Goal: Information Seeking & Learning: Check status

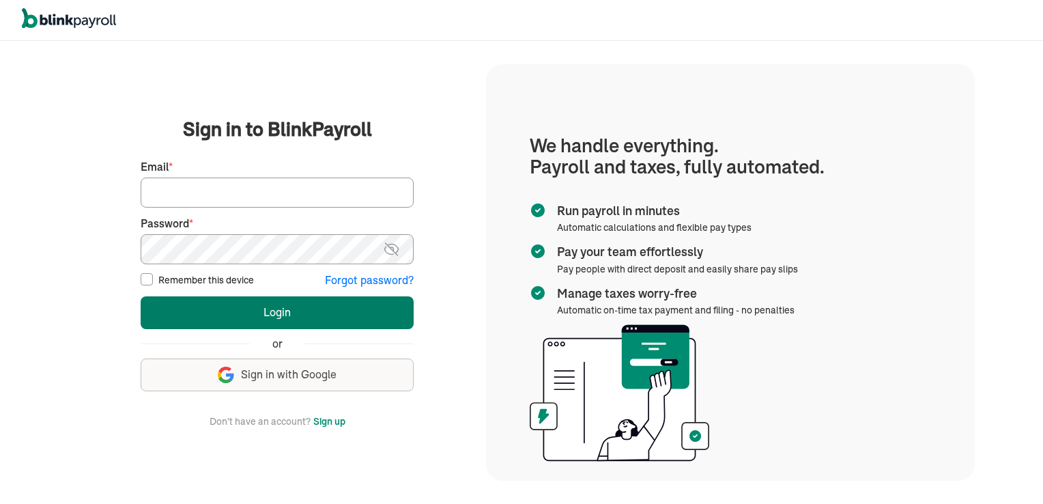
type input "[PERSON_NAME][EMAIL_ADDRESS][PERSON_NAME][DOMAIN_NAME]"
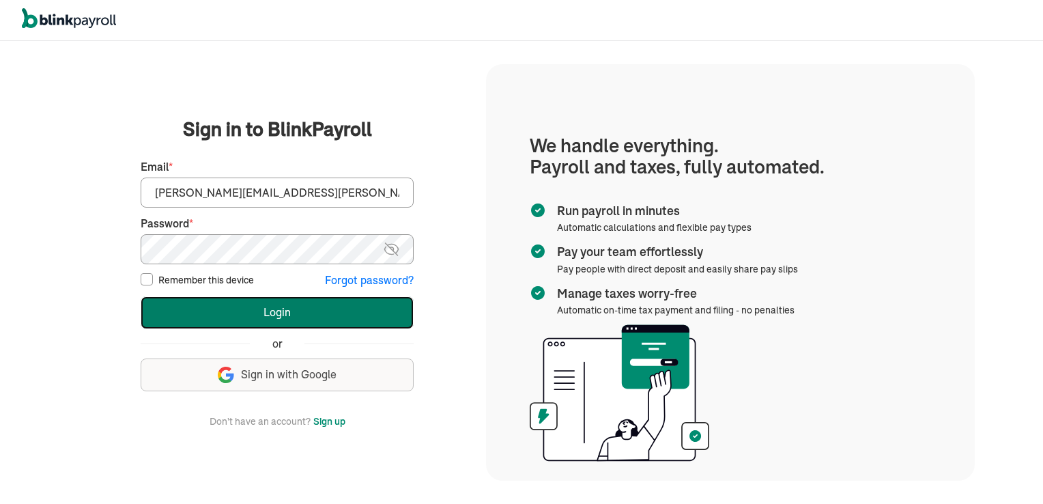
click at [240, 324] on button "Login" at bounding box center [277, 312] width 273 height 33
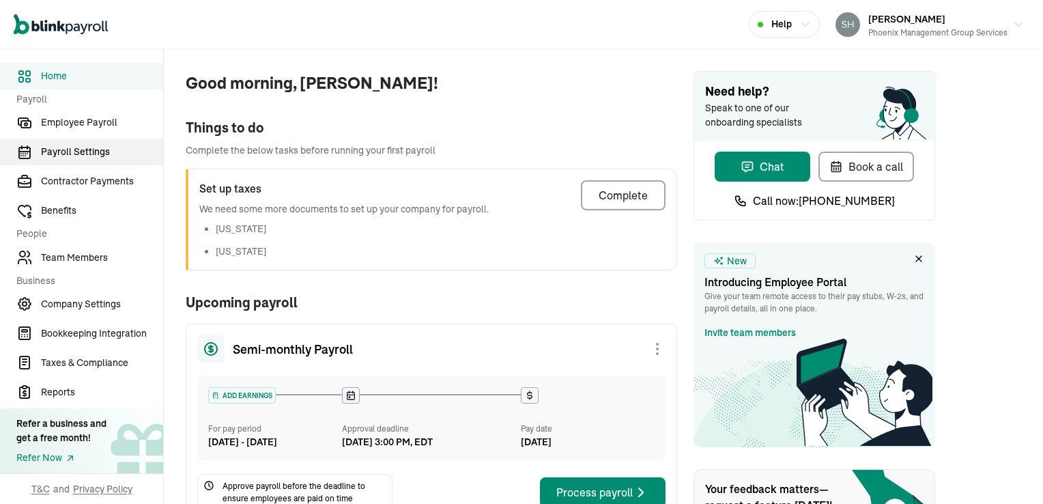
click at [80, 149] on span "Payroll Settings" at bounding box center [102, 152] width 122 height 14
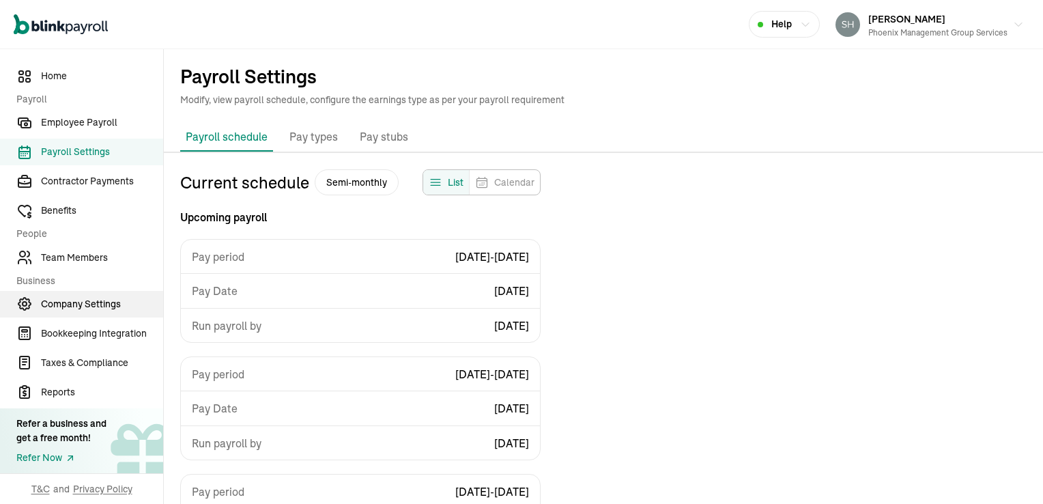
click at [70, 304] on span "Company Settings" at bounding box center [102, 304] width 122 height 14
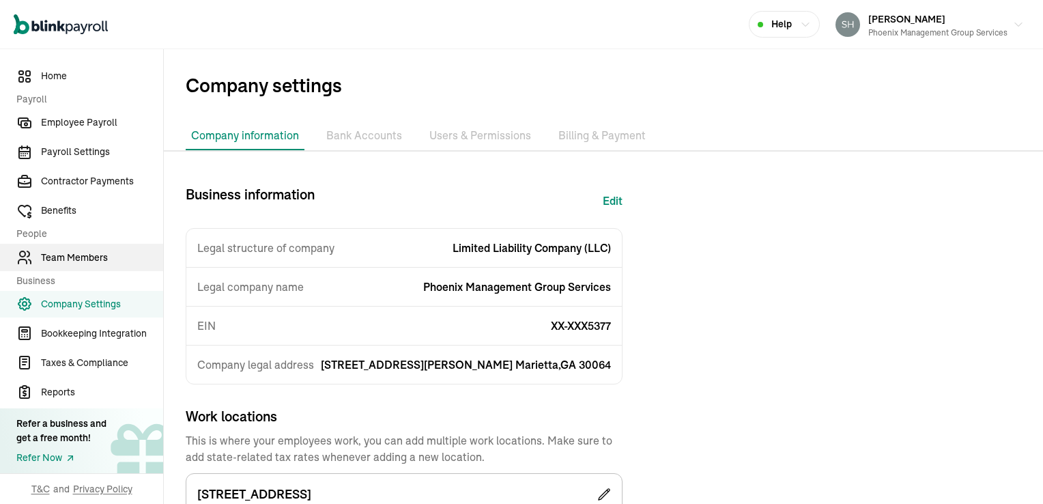
click at [72, 258] on span "Team Members" at bounding box center [102, 258] width 122 height 14
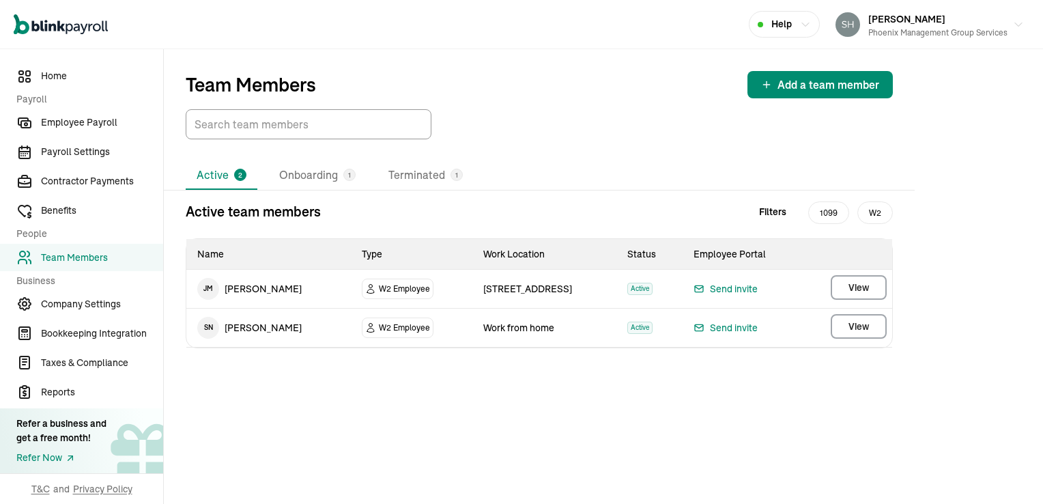
click at [220, 173] on li "Active 2" at bounding box center [222, 175] width 72 height 29
click at [295, 175] on li "Onboarding 1" at bounding box center [317, 175] width 98 height 29
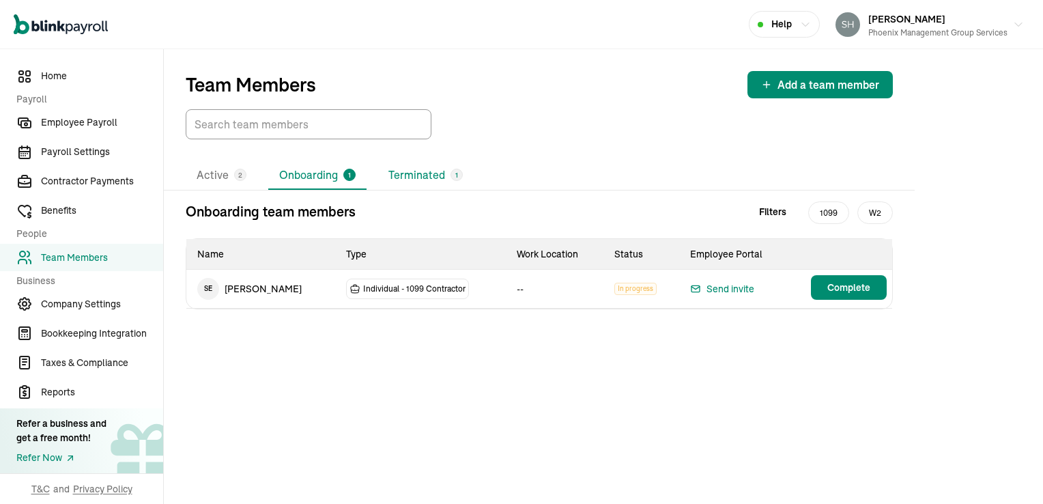
click at [408, 176] on li "Terminated 1" at bounding box center [425, 175] width 96 height 29
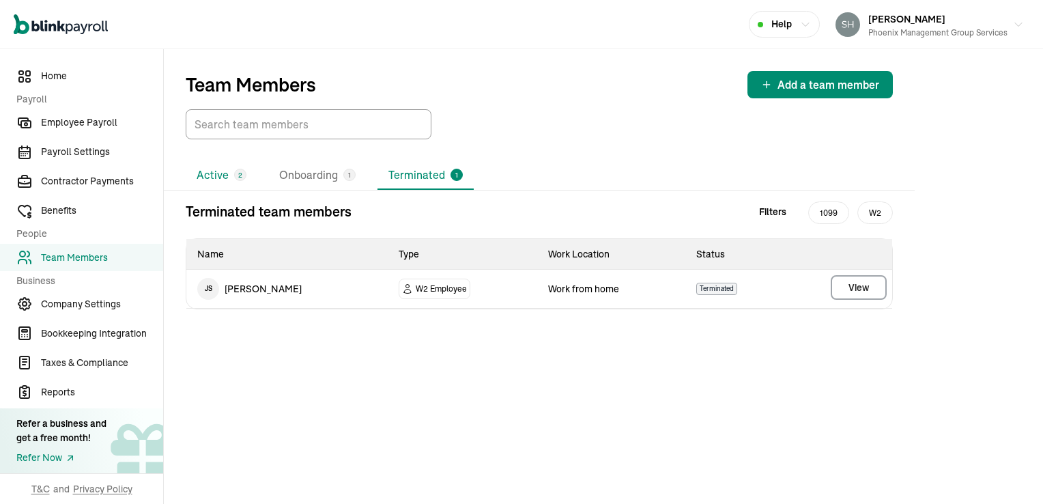
click at [229, 175] on li "Active 2" at bounding box center [222, 175] width 72 height 29
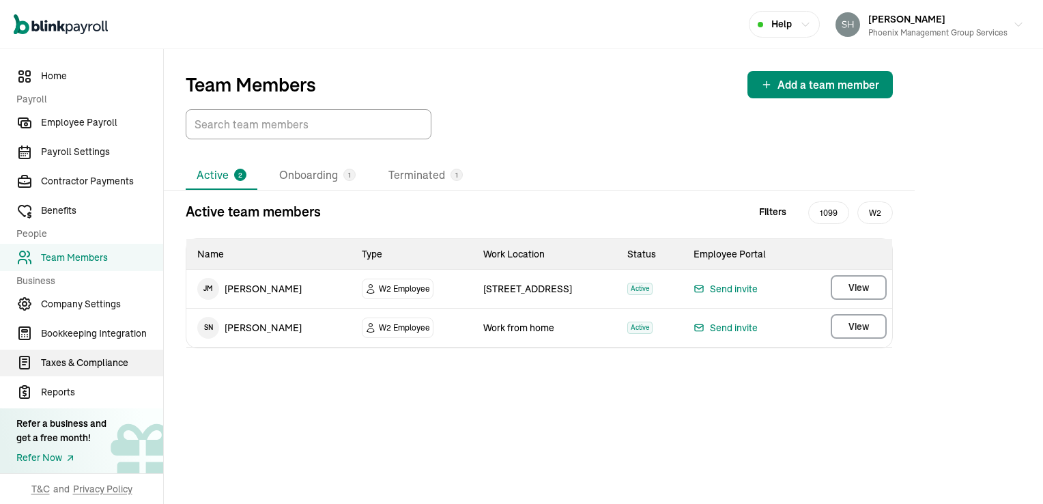
click at [79, 370] on span "Taxes & Compliance" at bounding box center [102, 363] width 122 height 14
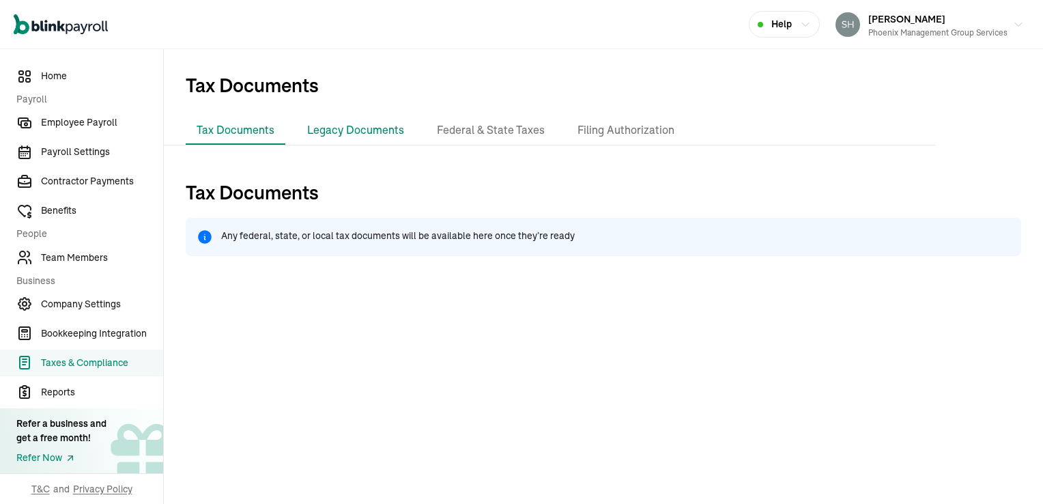
click at [345, 129] on li "Legacy Documents" at bounding box center [355, 130] width 119 height 29
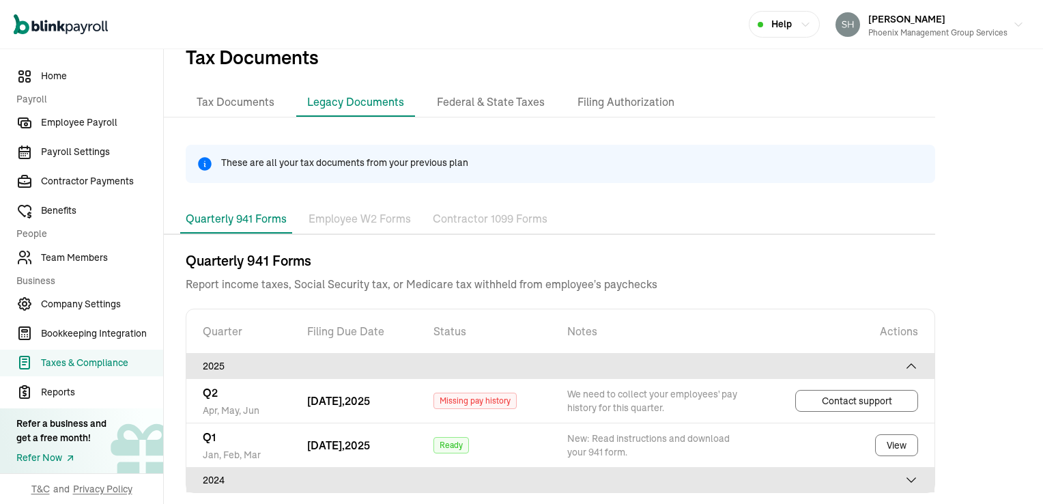
click at [324, 220] on p "Employee W2 Forms" at bounding box center [360, 219] width 102 height 18
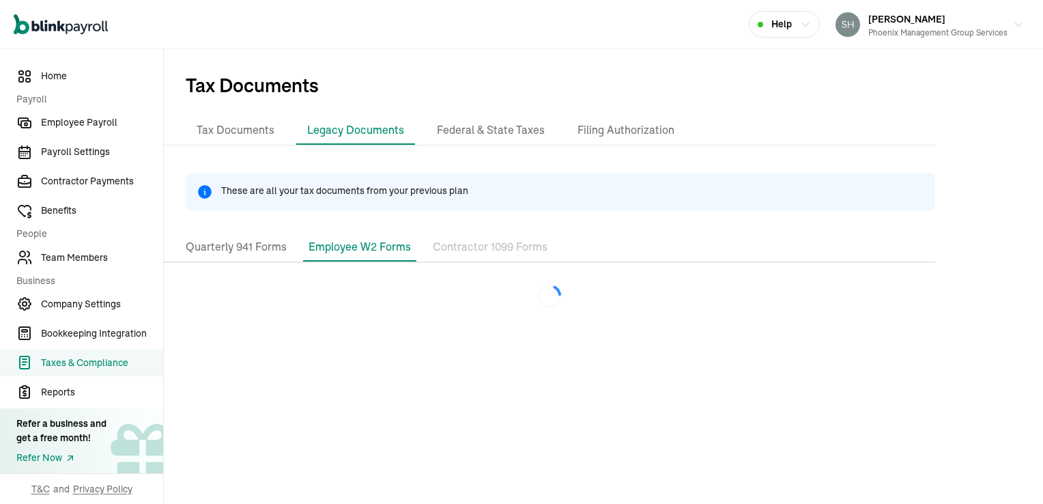
click at [456, 247] on p "Contractor 1099 Forms" at bounding box center [490, 247] width 115 height 18
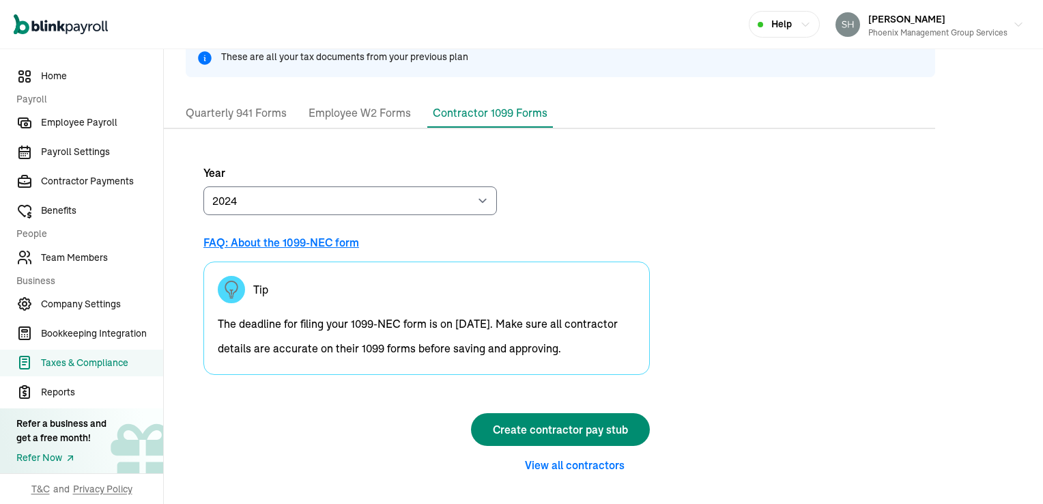
click at [371, 111] on p "Employee W2 Forms" at bounding box center [360, 113] width 102 height 18
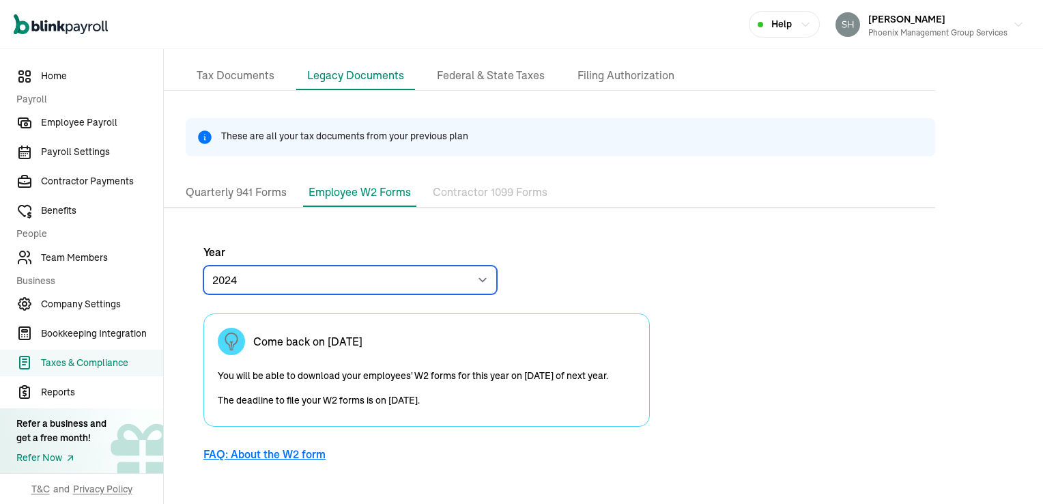
click at [317, 279] on select "2024 2023" at bounding box center [350, 280] width 294 height 29
click at [203, 266] on select "2024 2023" at bounding box center [350, 280] width 294 height 29
click at [268, 277] on select "2024 2023" at bounding box center [350, 280] width 294 height 29
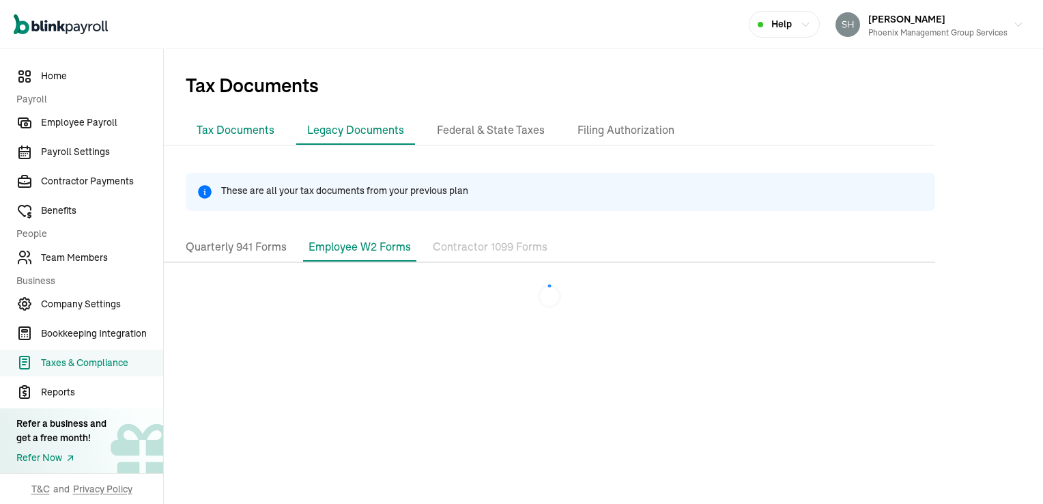
click at [227, 130] on li "Tax Documents" at bounding box center [236, 130] width 100 height 29
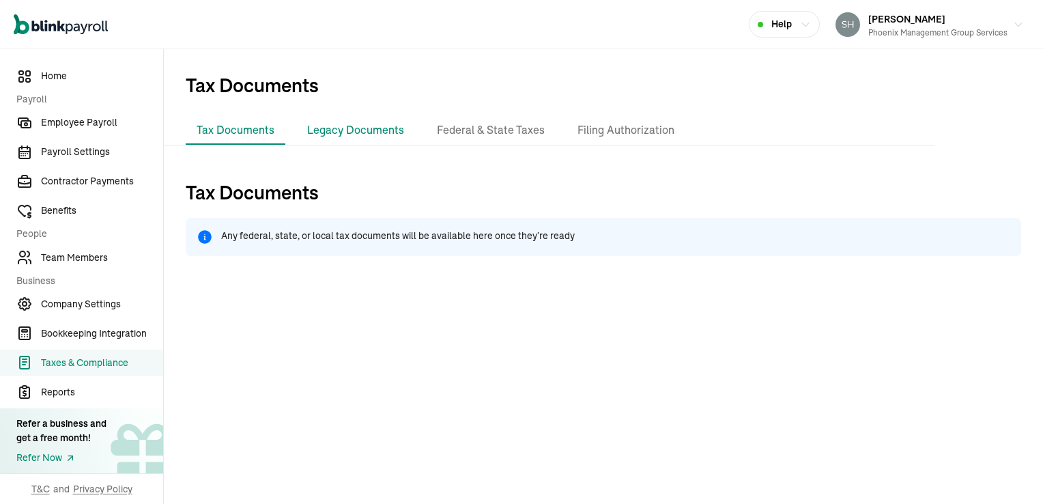
click at [354, 131] on li "Legacy Documents" at bounding box center [355, 130] width 119 height 29
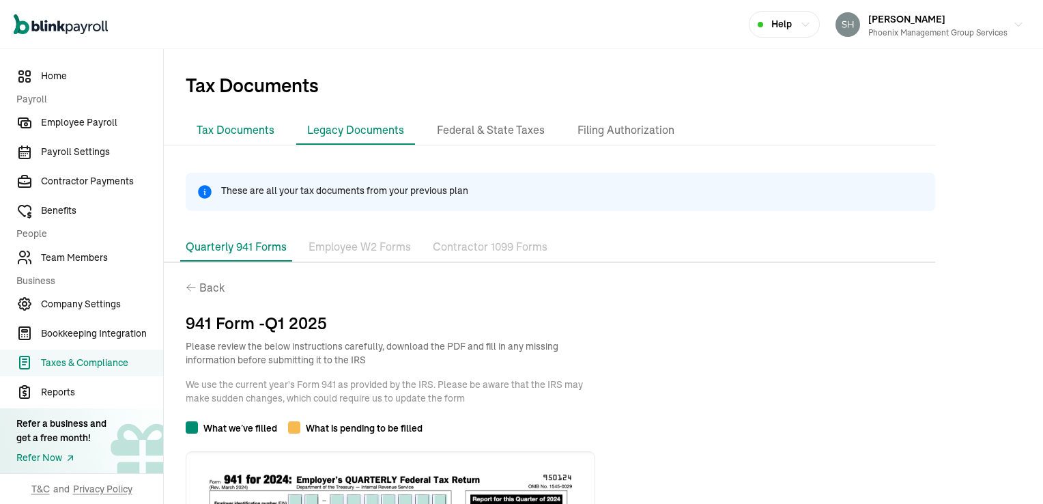
click at [241, 132] on li "Tax Documents" at bounding box center [236, 130] width 100 height 29
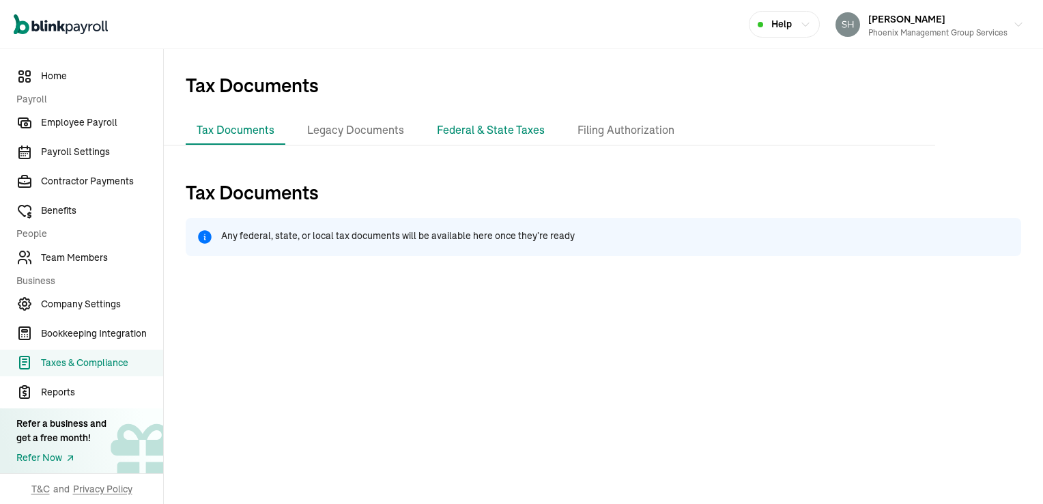
click at [483, 128] on li "Federal & State Taxes" at bounding box center [491, 130] width 130 height 29
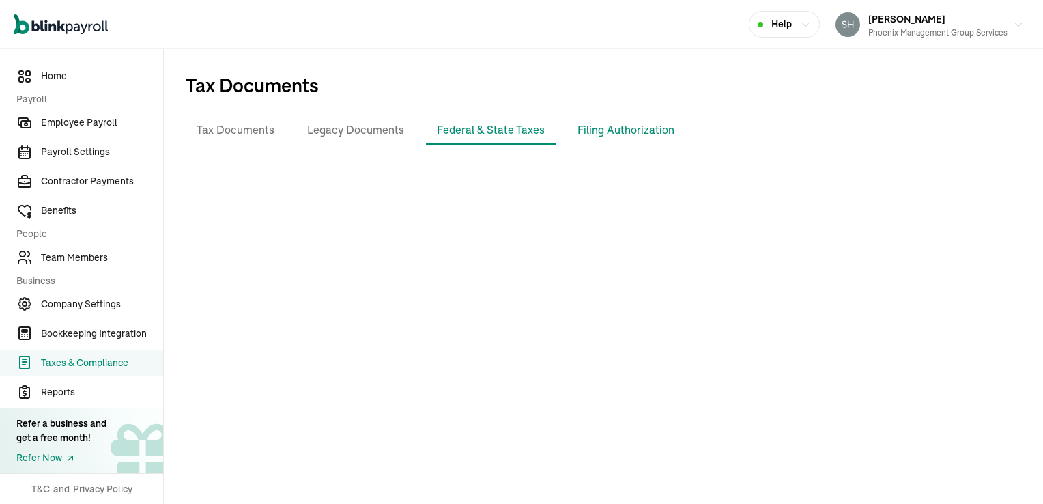
click at [588, 132] on li "Filing Authorization" at bounding box center [626, 130] width 119 height 29
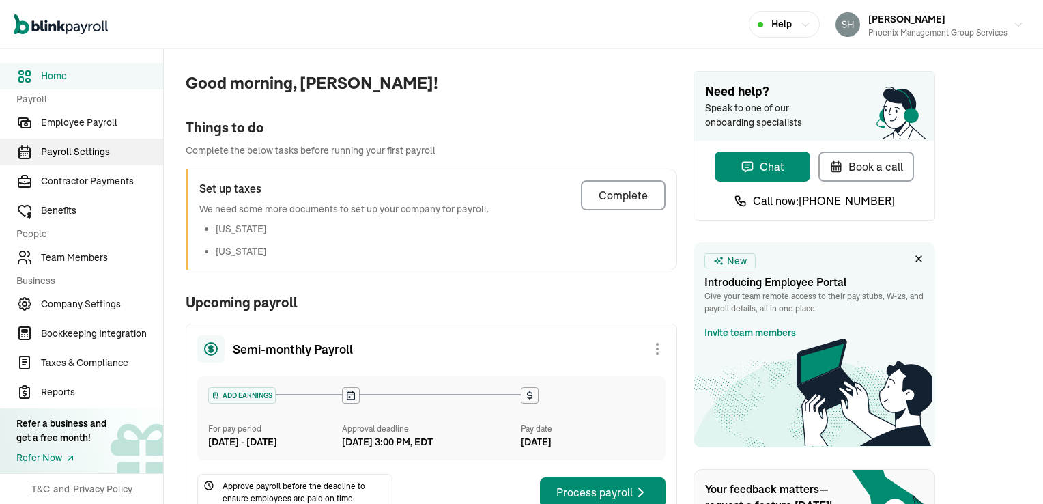
click at [80, 149] on span "Payroll Settings" at bounding box center [102, 152] width 122 height 14
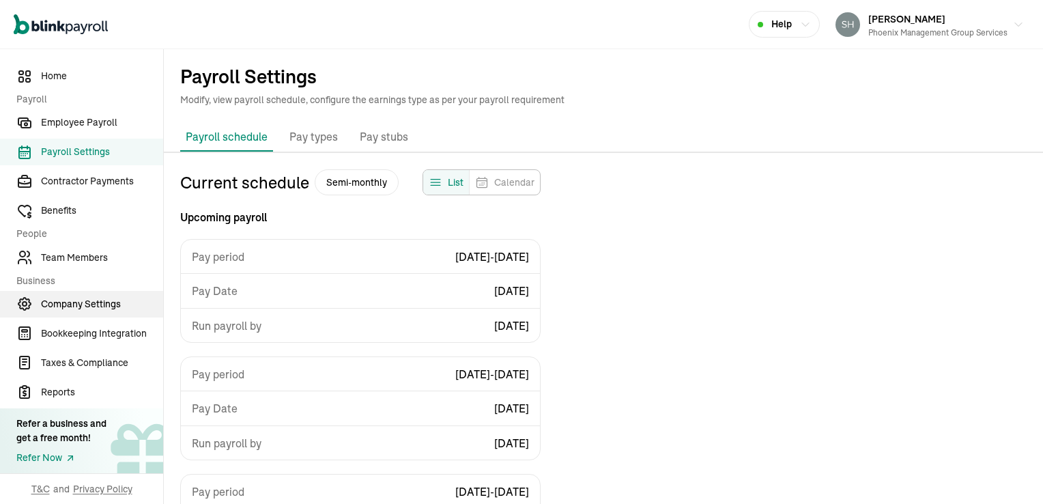
click at [70, 304] on span "Company Settings" at bounding box center [102, 304] width 122 height 14
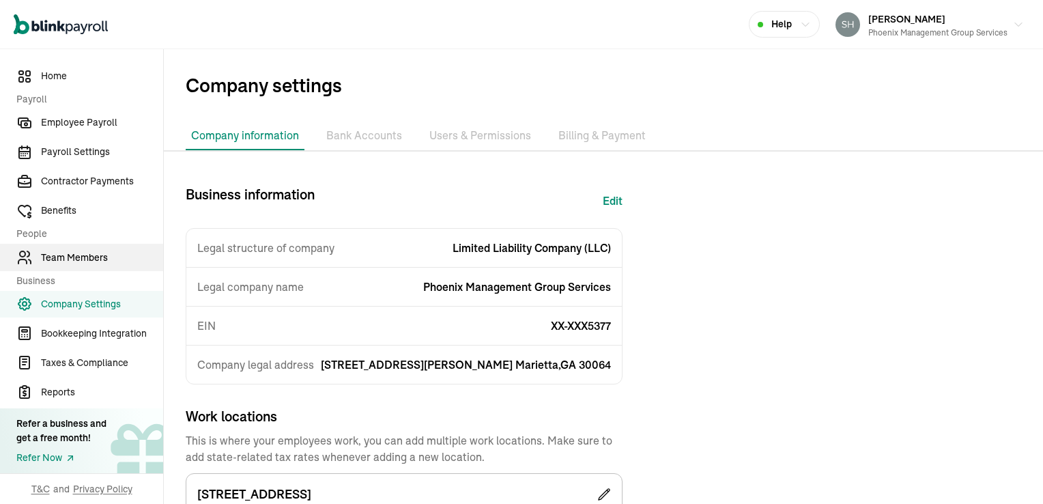
click at [72, 258] on span "Team Members" at bounding box center [102, 258] width 122 height 14
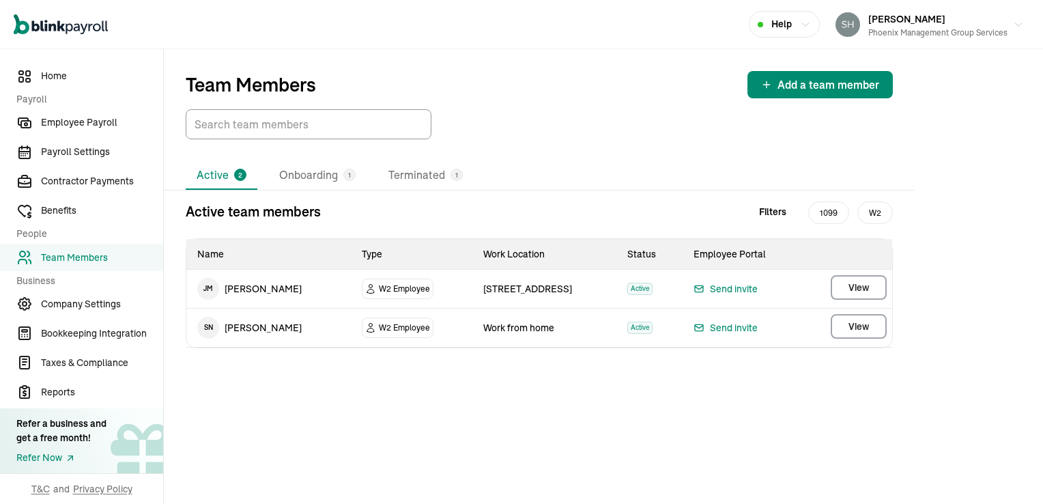
click at [220, 173] on li "Active 2" at bounding box center [222, 175] width 72 height 29
click at [295, 175] on li "Onboarding 1" at bounding box center [317, 175] width 98 height 29
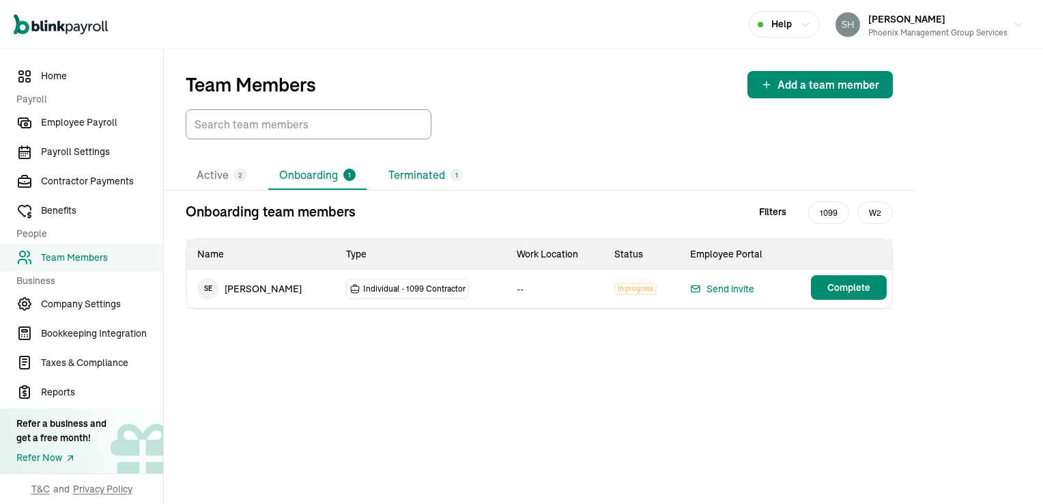
click at [408, 176] on li "Terminated 1" at bounding box center [425, 175] width 96 height 29
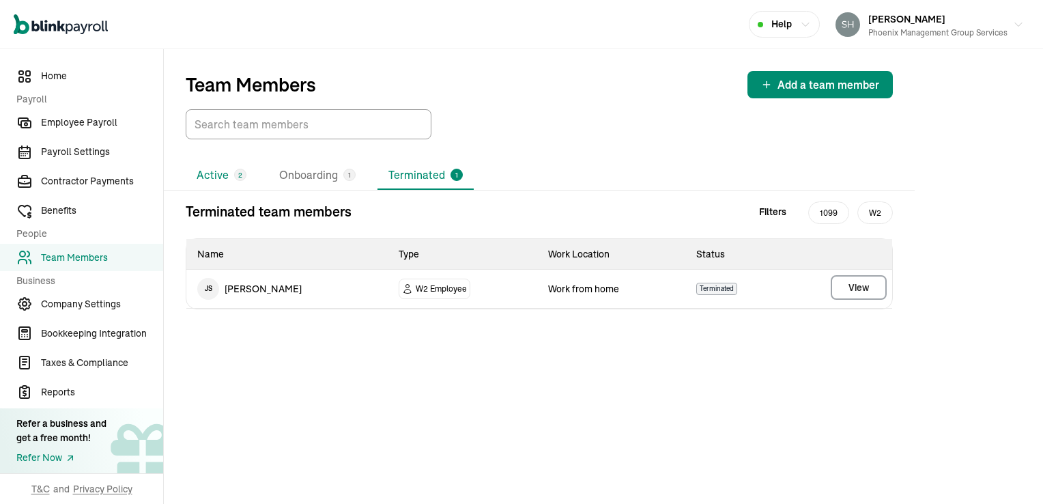
click at [229, 175] on li "Active 2" at bounding box center [222, 175] width 72 height 29
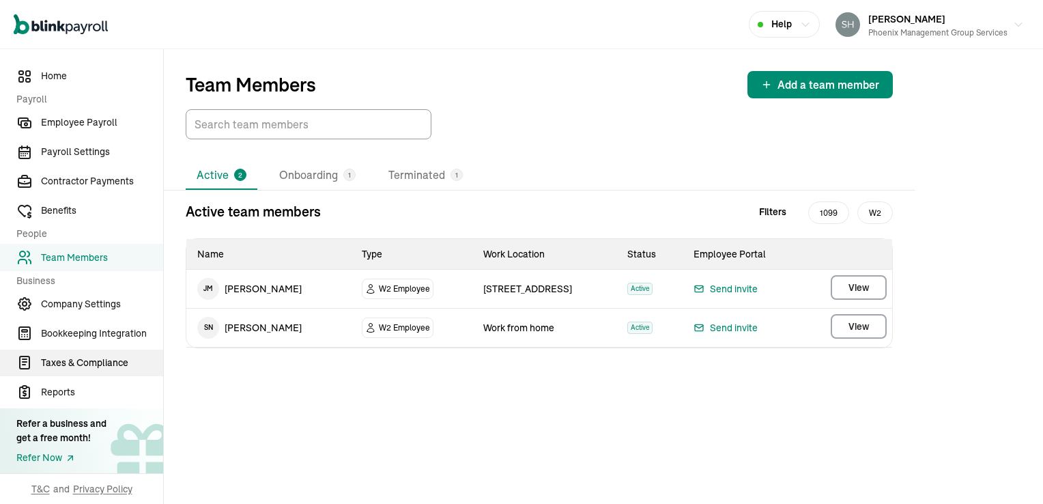
click at [79, 370] on span "Taxes & Compliance" at bounding box center [102, 363] width 122 height 14
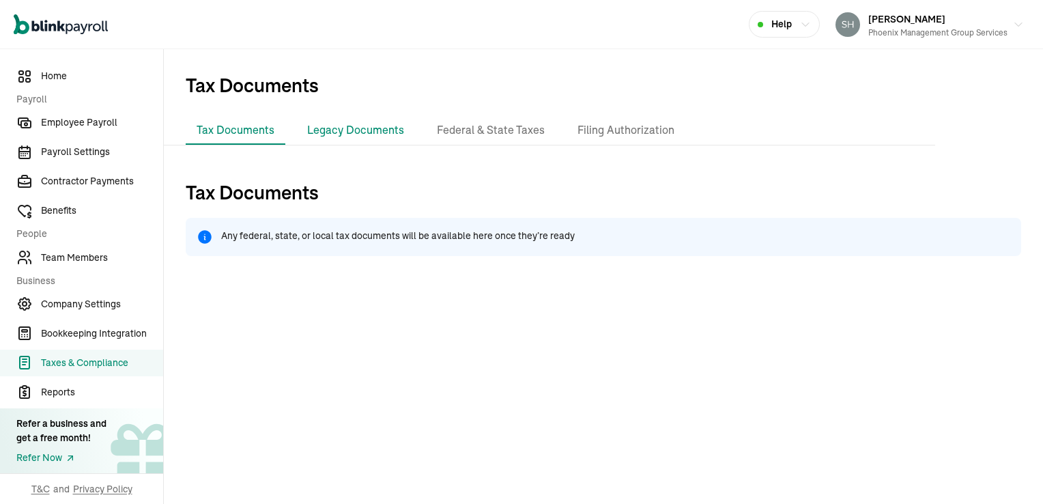
click at [345, 129] on li "Legacy Documents" at bounding box center [355, 130] width 119 height 29
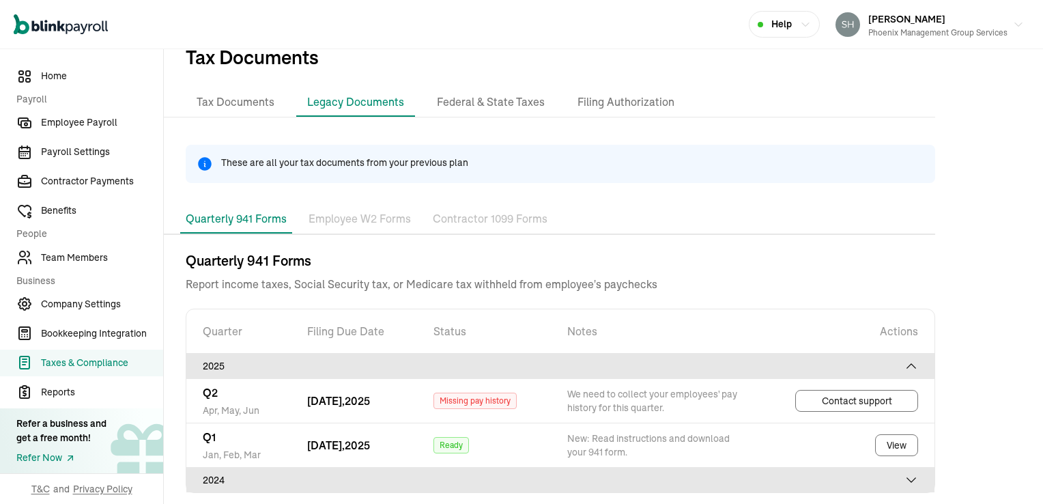
click at [324, 220] on p "Employee W2 Forms" at bounding box center [360, 219] width 102 height 18
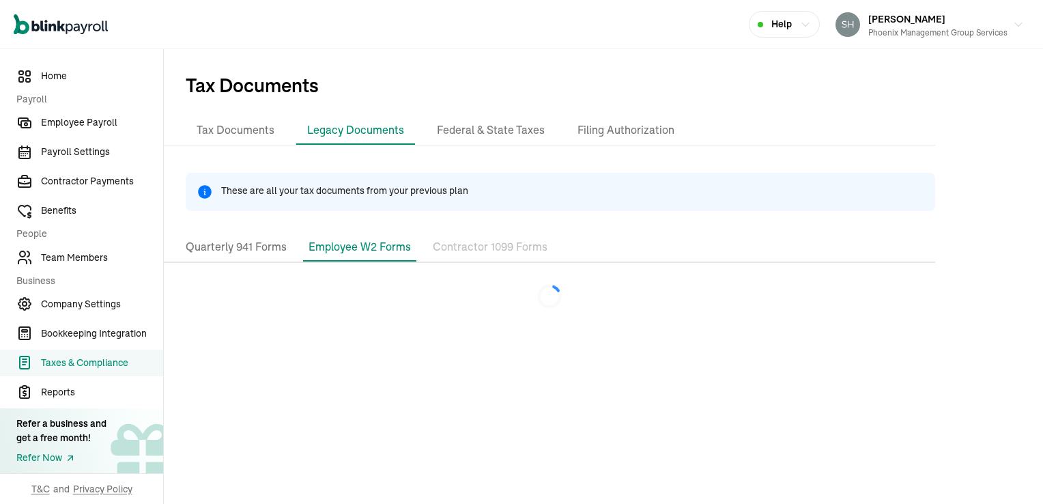
click at [456, 247] on p "Contractor 1099 Forms" at bounding box center [490, 247] width 115 height 18
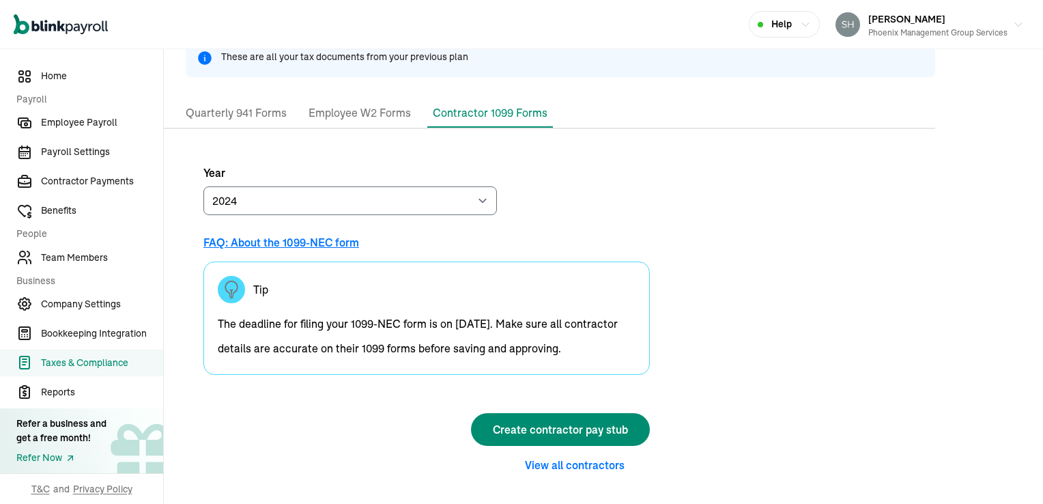
click at [371, 111] on p "Employee W2 Forms" at bounding box center [360, 113] width 102 height 18
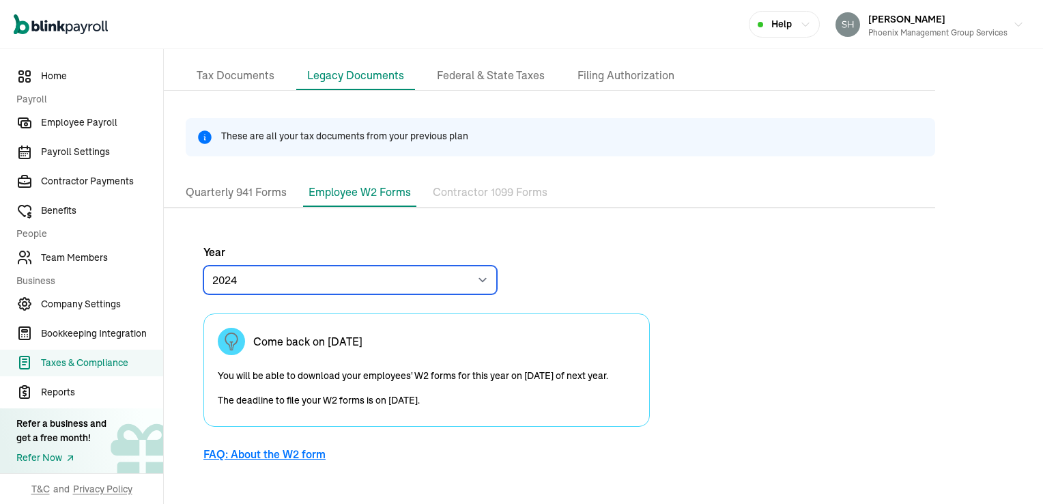
click at [317, 279] on select "2024 2023" at bounding box center [350, 280] width 294 height 29
click at [203, 266] on select "2024 2023" at bounding box center [350, 280] width 294 height 29
click at [268, 277] on select "2024 2023" at bounding box center [350, 280] width 294 height 29
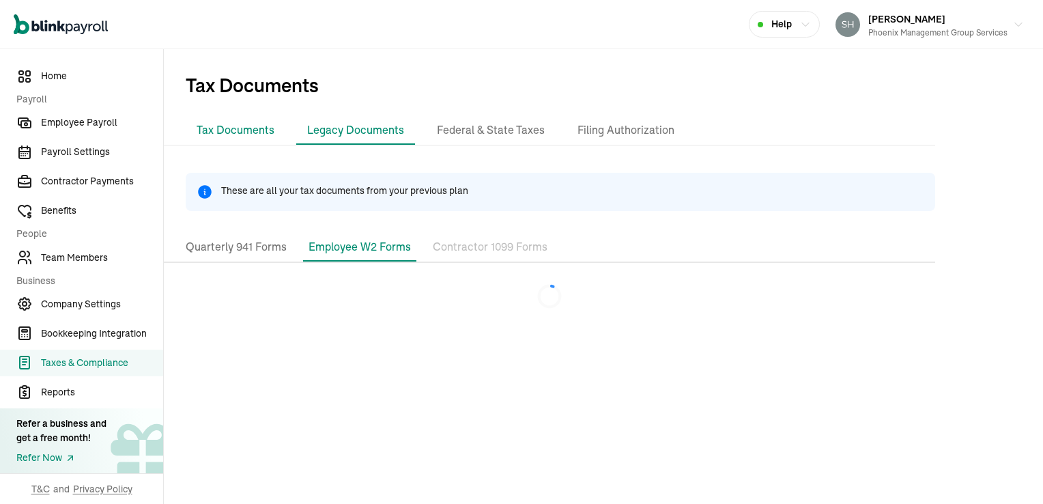
click at [227, 130] on li "Tax Documents" at bounding box center [236, 130] width 100 height 29
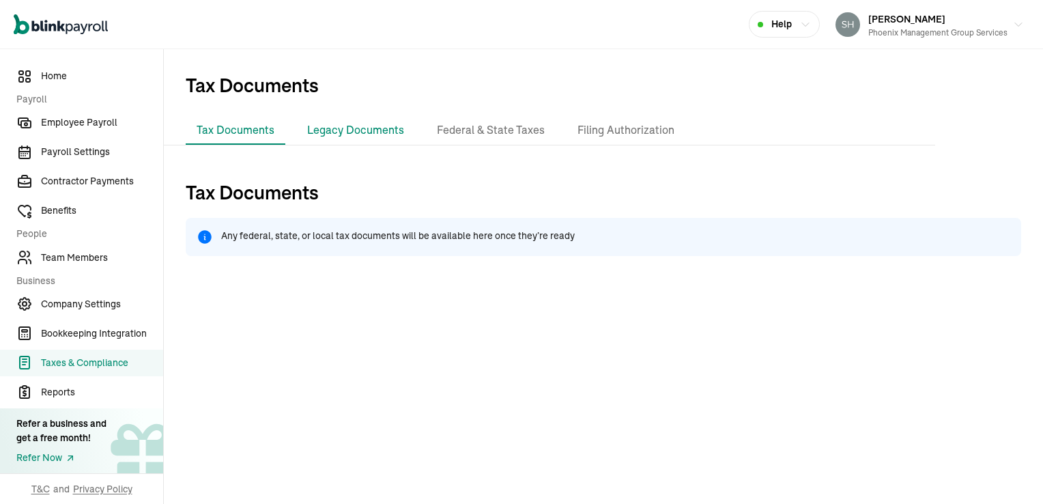
click at [354, 131] on li "Legacy Documents" at bounding box center [355, 130] width 119 height 29
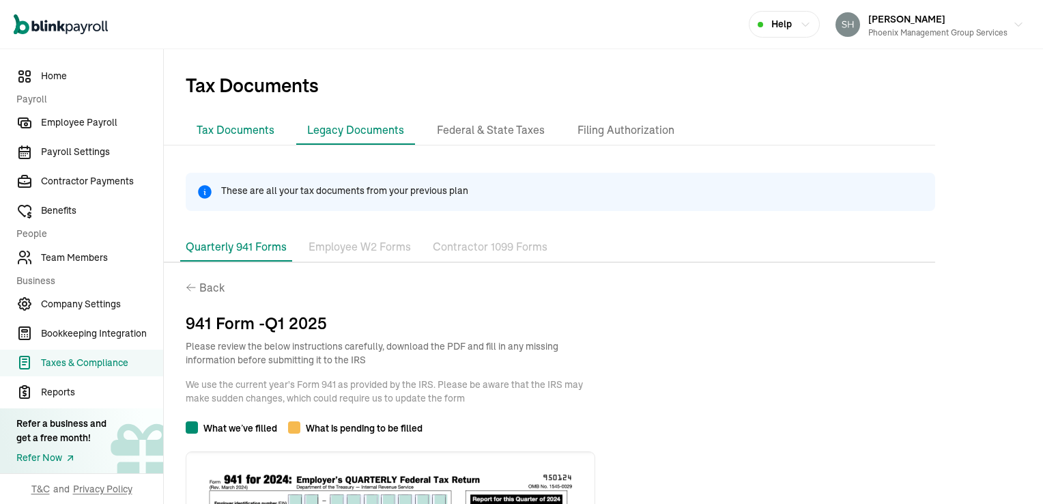
click at [241, 132] on li "Tax Documents" at bounding box center [236, 130] width 100 height 29
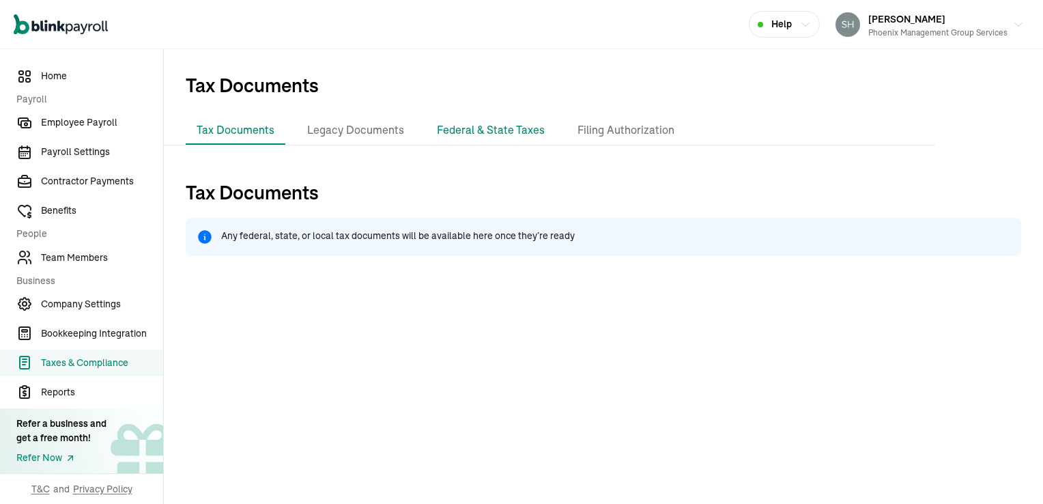
click at [483, 128] on li "Federal & State Taxes" at bounding box center [491, 130] width 130 height 29
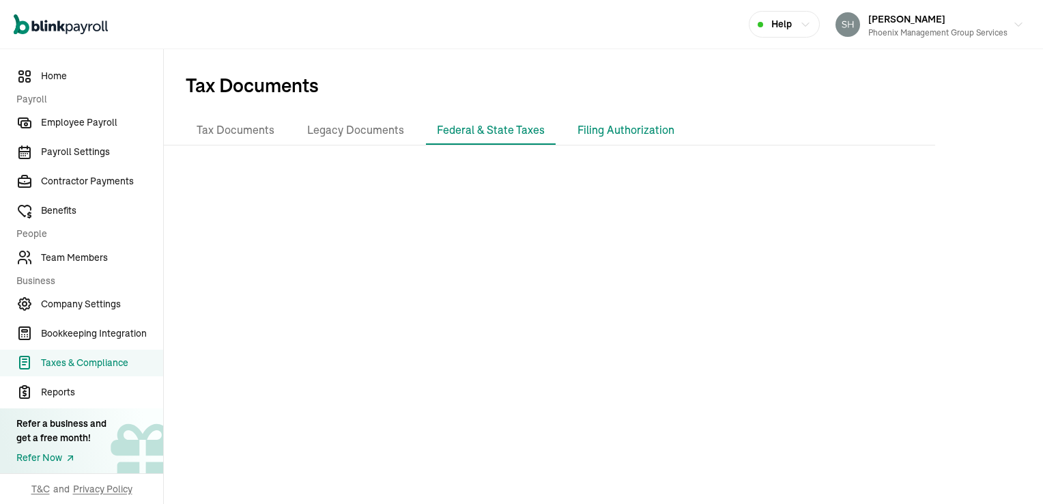
click at [588, 132] on li "Filing Authorization" at bounding box center [626, 130] width 119 height 29
